Goal: Task Accomplishment & Management: Manage account settings

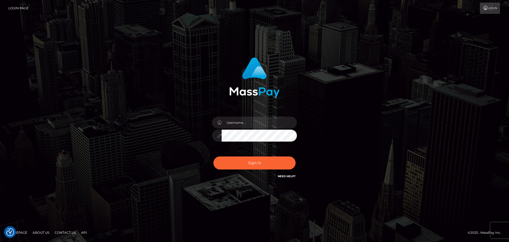
click at [244, 114] on div at bounding box center [254, 132] width 93 height 41
click at [247, 118] on input "text" at bounding box center [259, 122] width 75 height 12
type input "dmitry.ts"
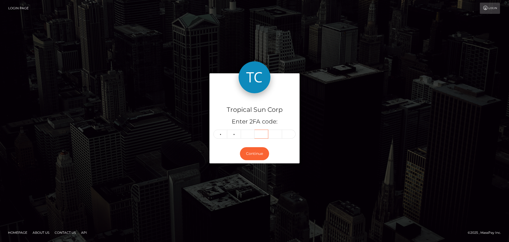
type input "3"
type input "6"
type input "4"
type input "8"
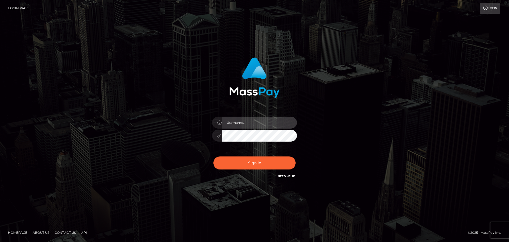
click at [244, 124] on input "text" at bounding box center [259, 122] width 75 height 12
type input "dmitry.ts"
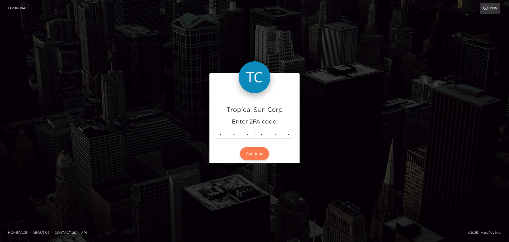
click at [255, 151] on button "Continue" at bounding box center [254, 153] width 29 height 13
